Goal: Entertainment & Leisure: Consume media (video, audio)

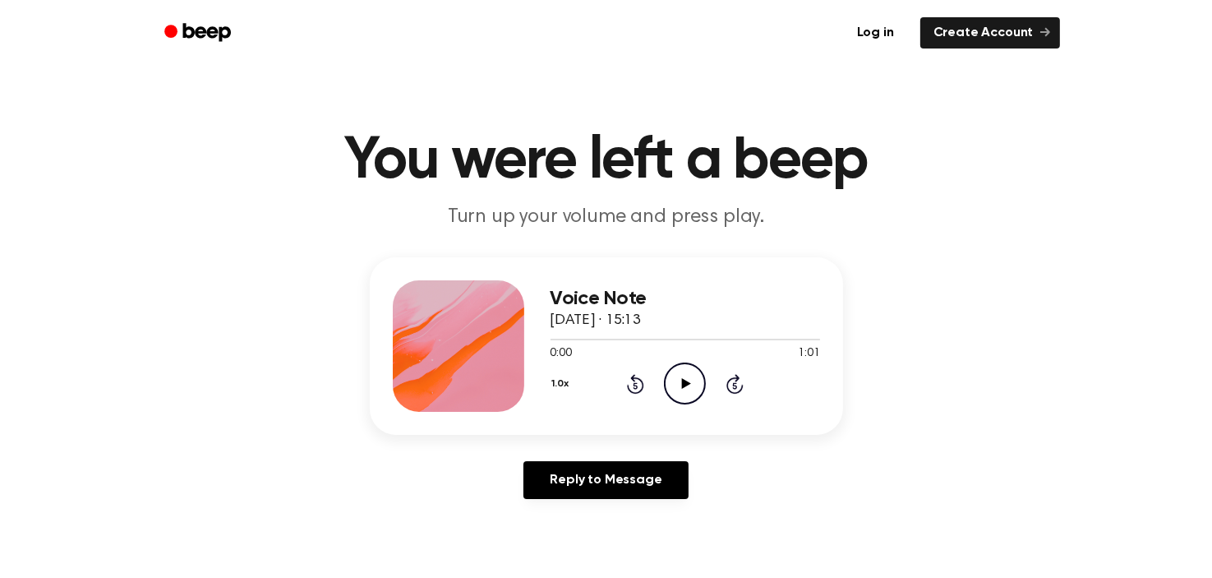
click at [687, 390] on icon "Play Audio" at bounding box center [685, 383] width 42 height 42
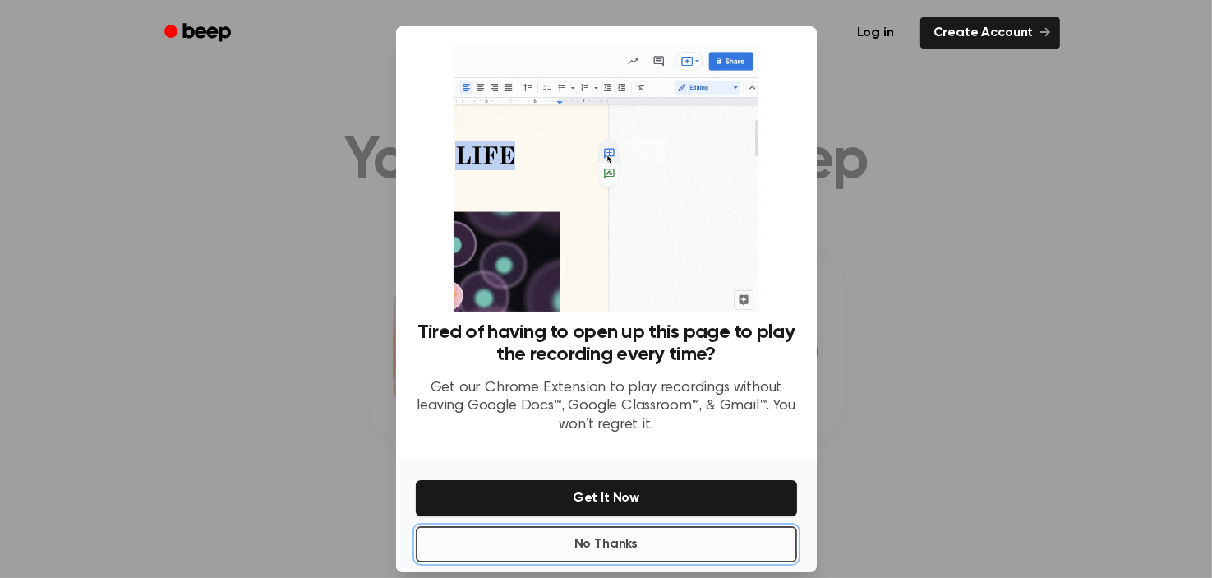
click at [650, 541] on button "No Thanks" at bounding box center [606, 544] width 381 height 36
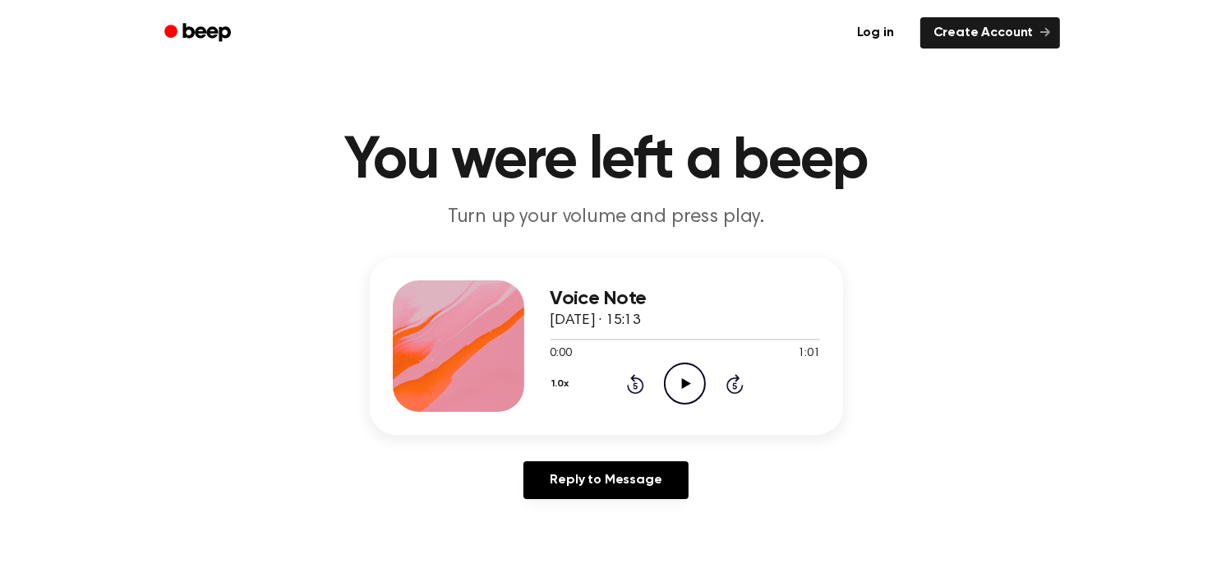
click at [669, 398] on icon "Play Audio" at bounding box center [685, 383] width 42 height 42
click at [671, 375] on icon "Play Audio" at bounding box center [685, 383] width 42 height 42
click at [687, 385] on icon "Play Audio" at bounding box center [685, 383] width 42 height 42
click at [568, 339] on div at bounding box center [686, 340] width 270 height 2
click at [679, 375] on icon "Play Audio" at bounding box center [685, 383] width 42 height 42
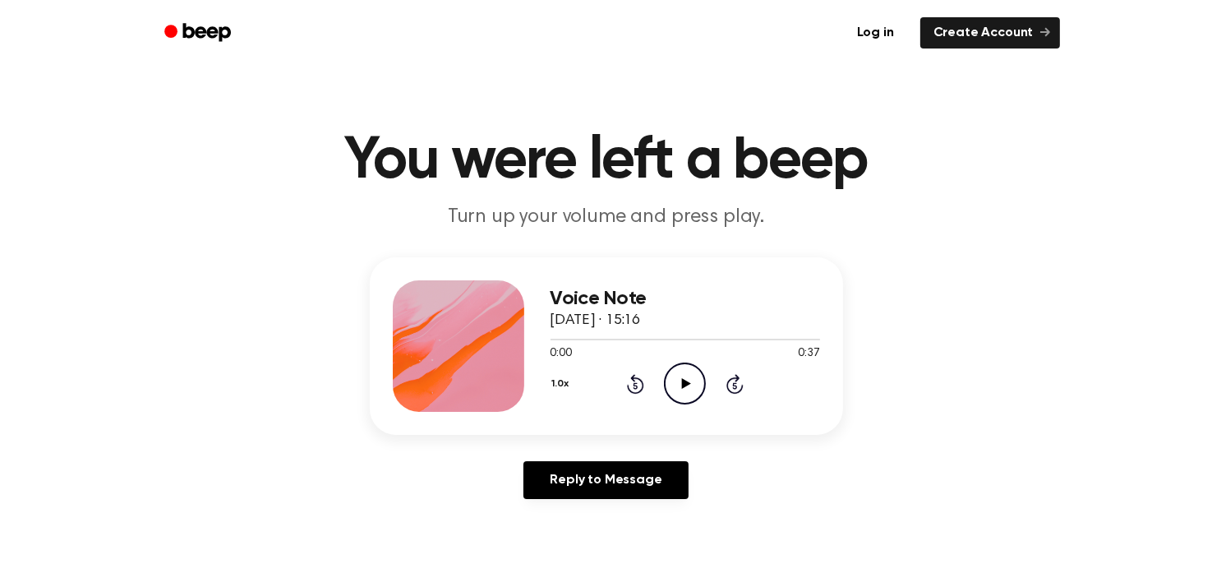
click at [686, 396] on icon "Play Audio" at bounding box center [685, 383] width 42 height 42
click at [685, 400] on icon "Play Audio" at bounding box center [685, 383] width 42 height 42
click at [685, 400] on icon "Pause Audio" at bounding box center [685, 383] width 42 height 42
click at [690, 387] on icon "Play Audio" at bounding box center [685, 383] width 42 height 42
